Goal: Navigation & Orientation: Find specific page/section

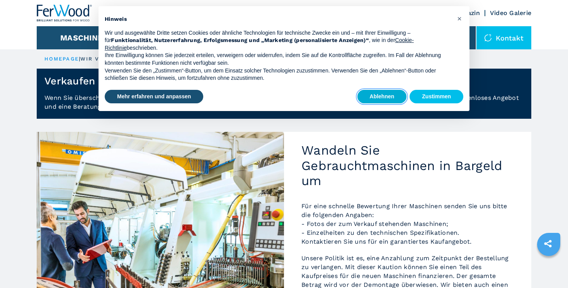
click at [386, 97] on button "Ablehnen" at bounding box center [381, 97] width 49 height 14
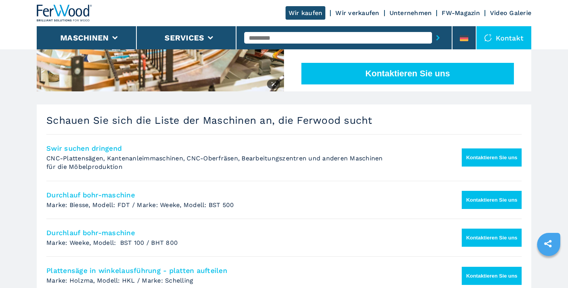
scroll to position [268, 0]
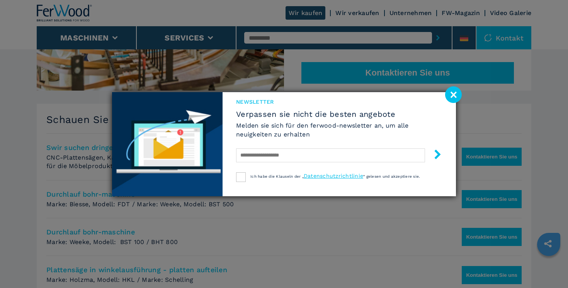
click at [453, 97] on image at bounding box center [453, 94] width 17 height 17
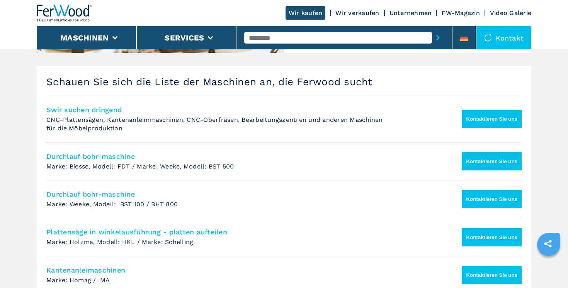
scroll to position [307, 0]
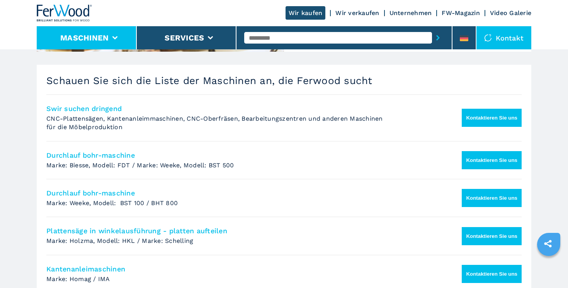
click at [115, 37] on icon at bounding box center [114, 37] width 5 height 3
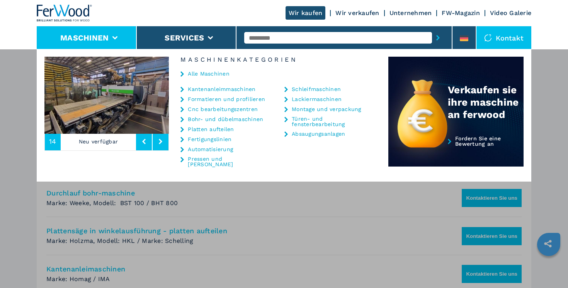
click at [199, 100] on link "Formatieren und profilieren" at bounding box center [226, 99] width 77 height 5
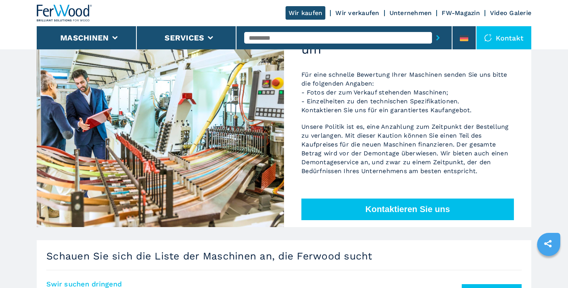
scroll to position [130, 0]
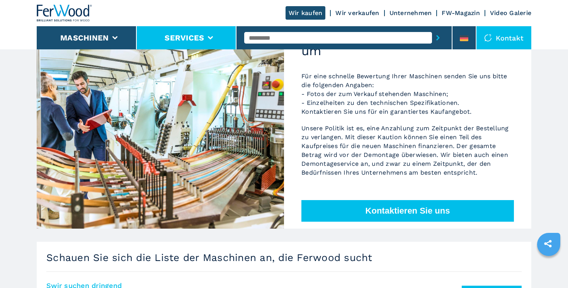
click at [200, 36] on button "Services" at bounding box center [183, 37] width 39 height 9
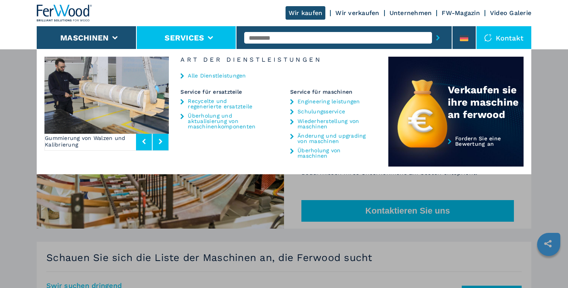
click at [549, 125] on div "Maschinen Kantenanleimmaschinen Formatieren und profilieren Cnc bearbeitungszen…" at bounding box center [284, 193] width 568 height 288
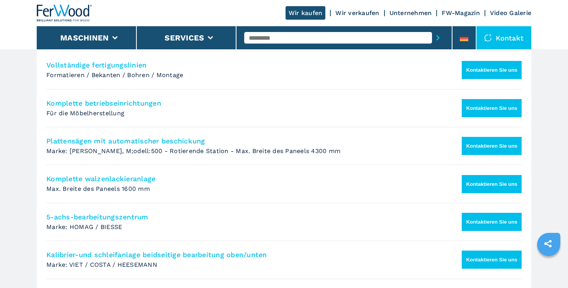
scroll to position [692, 0]
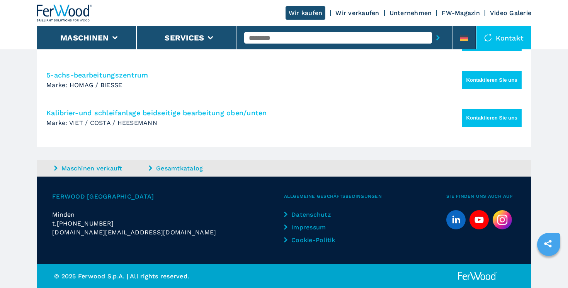
click at [303, 228] on link "Impressum" at bounding box center [316, 227] width 64 height 9
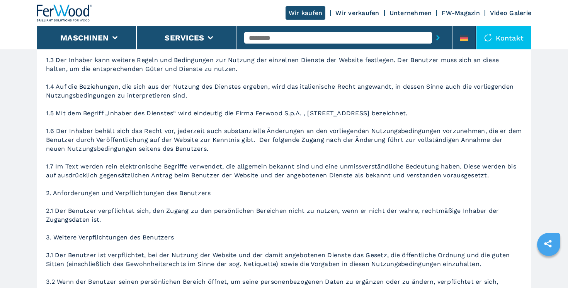
scroll to position [146, 0]
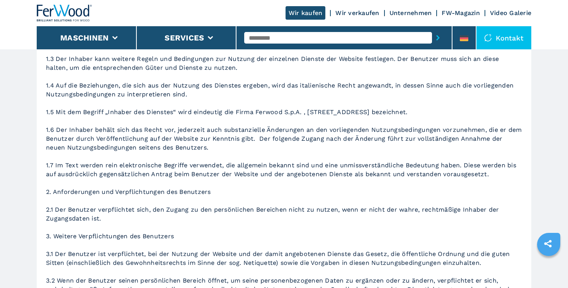
drag, startPoint x: 424, startPoint y: 112, endPoint x: 236, endPoint y: 114, distance: 187.3
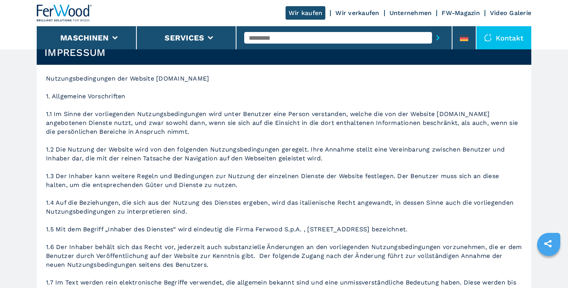
scroll to position [31, 0]
